Goal: Navigation & Orientation: Find specific page/section

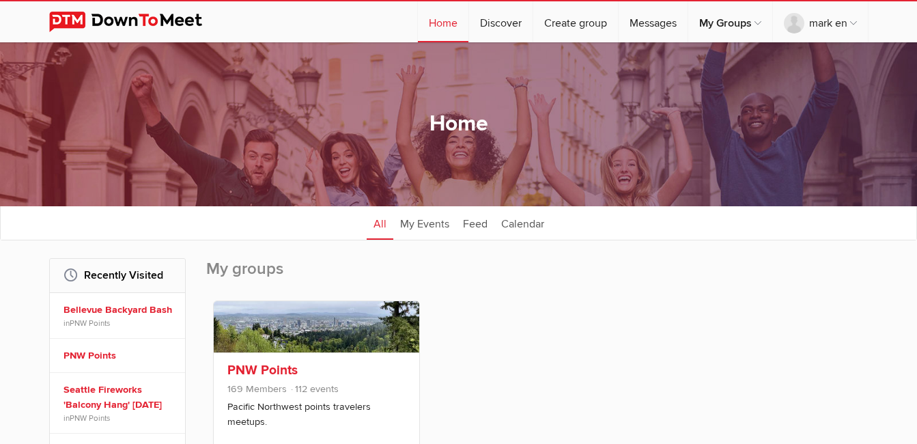
click at [257, 369] on link "PNW Points" at bounding box center [262, 370] width 70 height 16
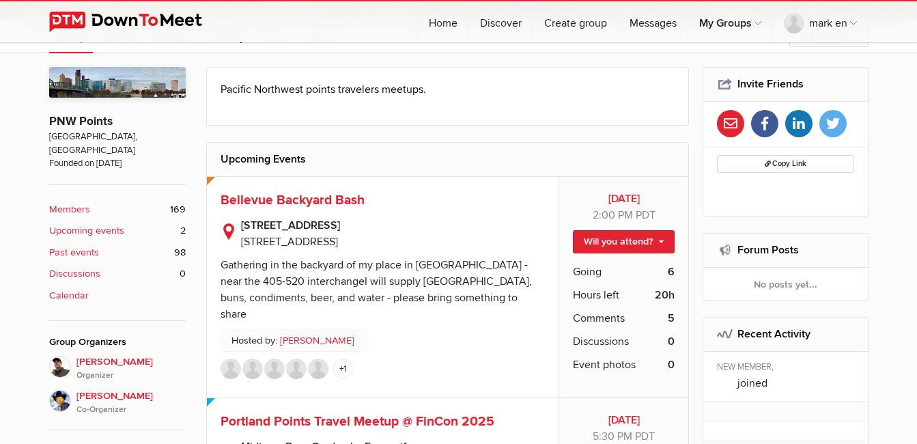
scroll to position [273, 0]
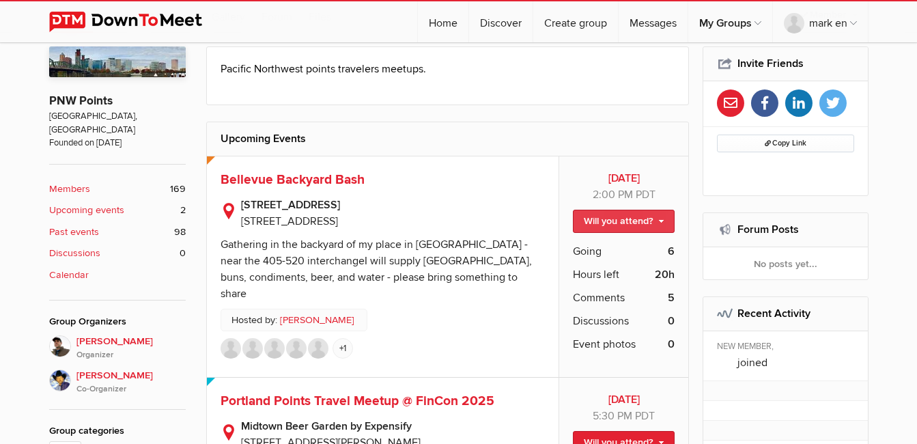
click at [662, 223] on link "Will you attend?" at bounding box center [624, 221] width 102 height 23
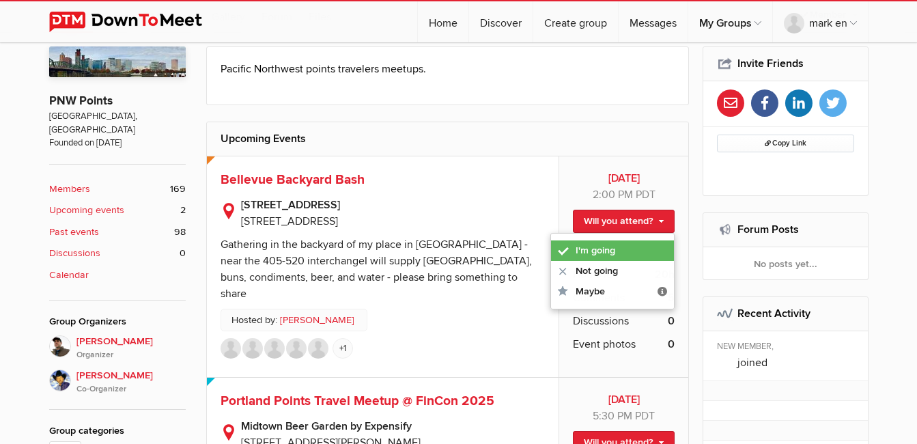
click at [603, 251] on link "I'm going" at bounding box center [612, 250] width 123 height 20
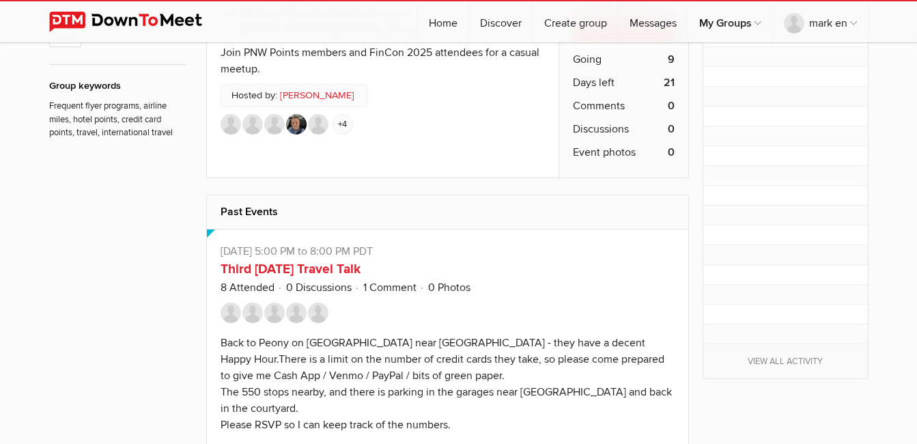
scroll to position [683, 0]
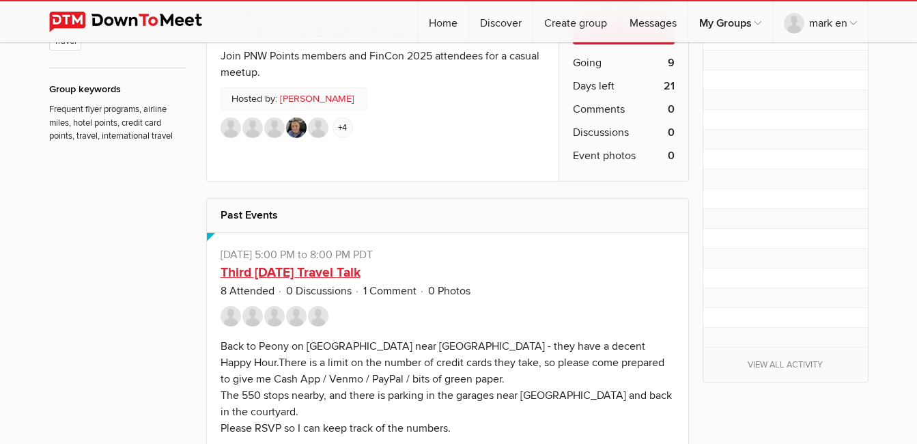
click at [310, 264] on link "Third [DATE] Travel Talk" at bounding box center [291, 272] width 140 height 16
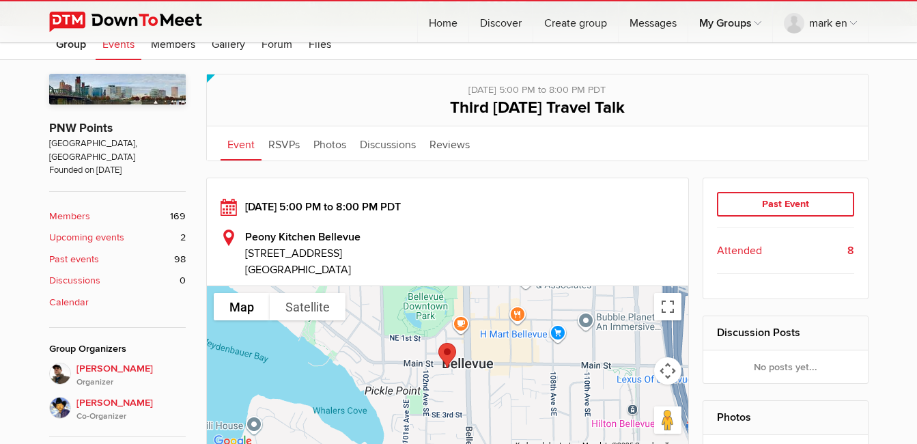
scroll to position [205, 0]
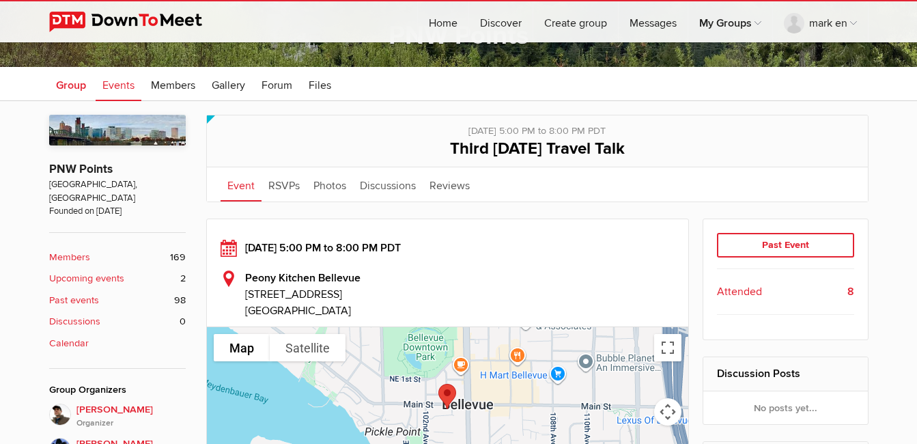
click at [73, 83] on span "Group" at bounding box center [71, 86] width 30 height 14
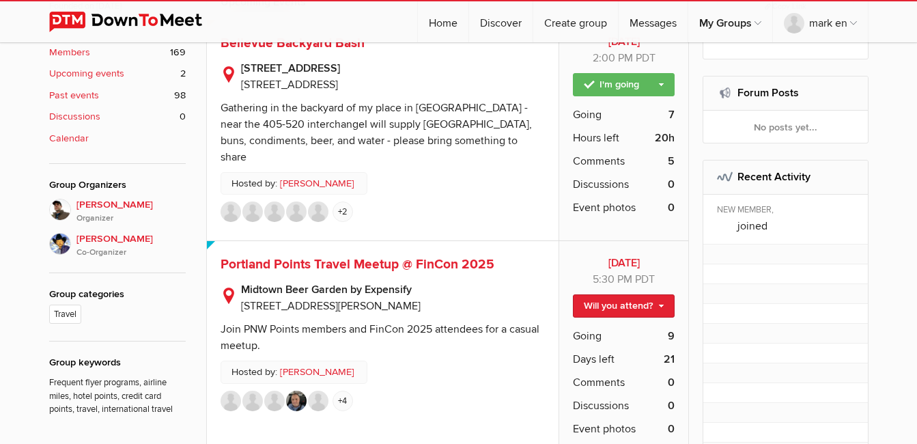
scroll to position [478, 0]
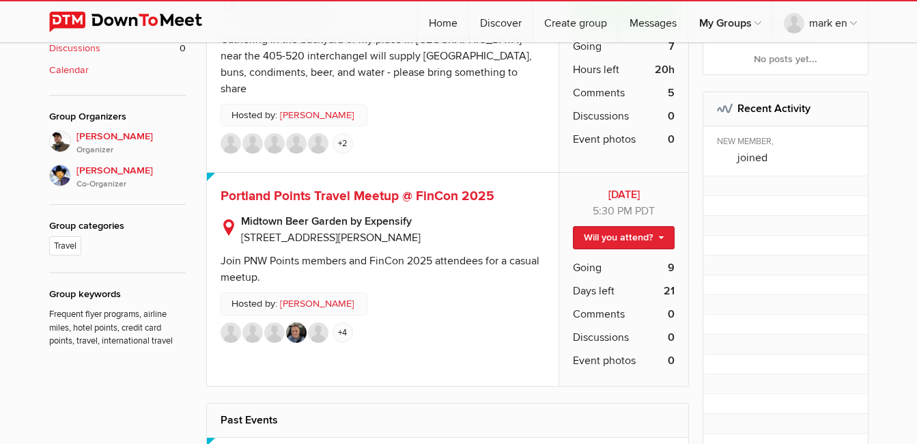
click at [369, 189] on span "Portland Points Travel Meetup @ FinCon 2025" at bounding box center [358, 196] width 274 height 16
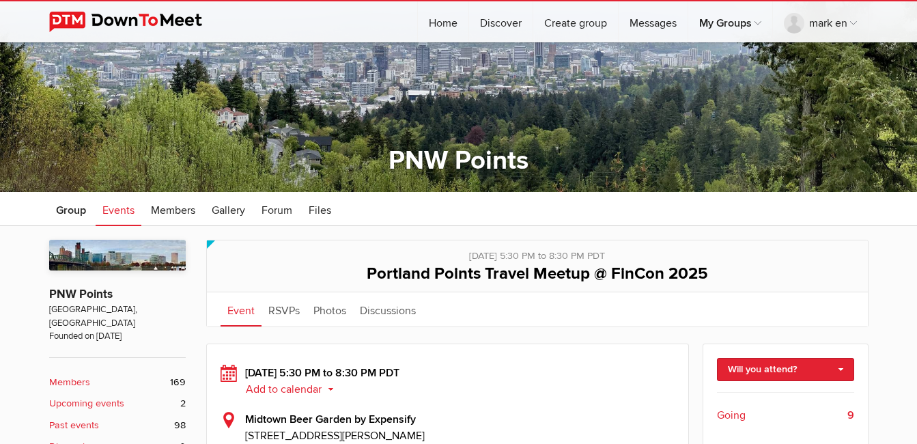
scroll to position [68, 0]
